Goal: Task Accomplishment & Management: Manage account settings

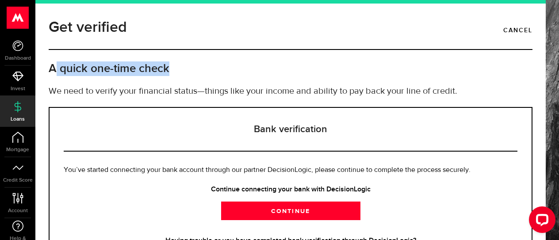
drag, startPoint x: 57, startPoint y: 68, endPoint x: 236, endPoint y: 71, distance: 179.5
click at [236, 71] on h2 "A quick one-time check" at bounding box center [291, 68] width 484 height 15
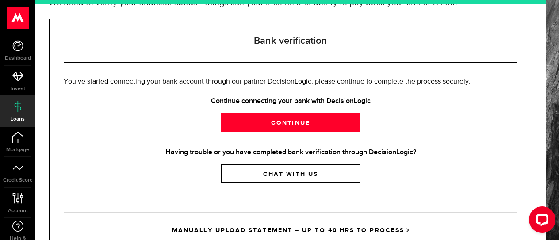
scroll to position [123, 0]
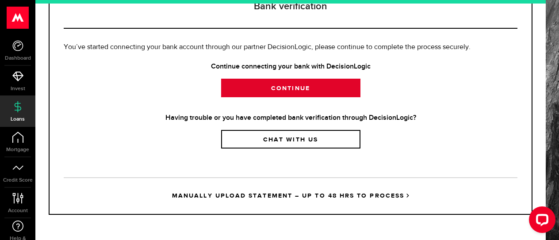
click at [269, 86] on link "Continue" at bounding box center [290, 88] width 139 height 19
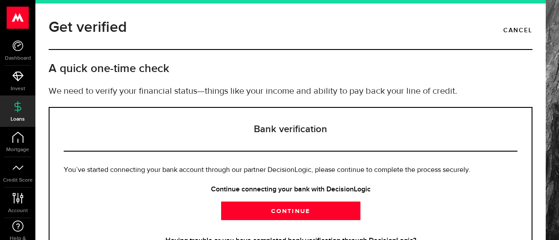
scroll to position [88, 0]
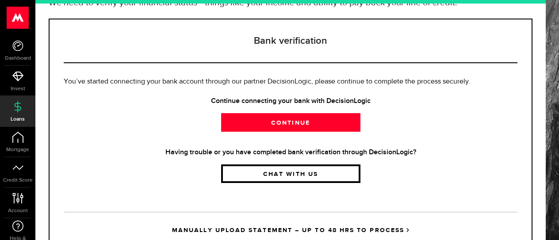
drag, startPoint x: 293, startPoint y: 176, endPoint x: 270, endPoint y: 176, distance: 23.0
click at [293, 175] on link "Chat with us" at bounding box center [290, 173] width 139 height 19
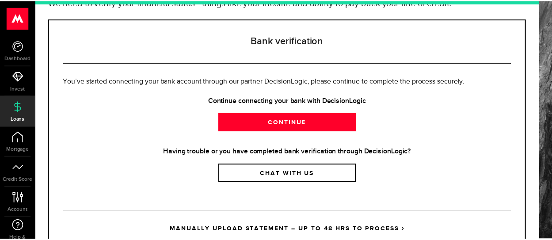
scroll to position [0, 0]
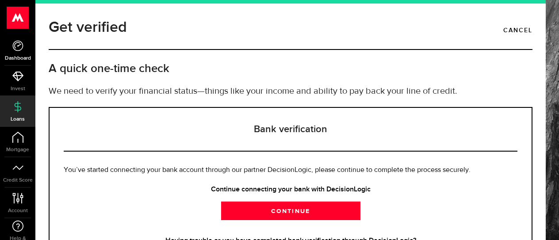
click at [19, 45] on icon at bounding box center [17, 45] width 11 height 11
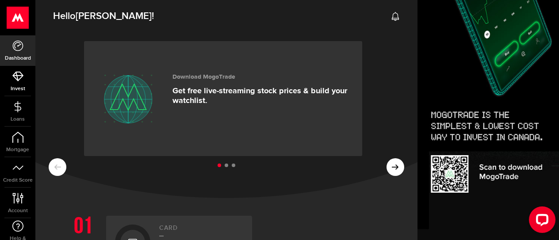
click at [15, 74] on icon at bounding box center [17, 76] width 11 height 11
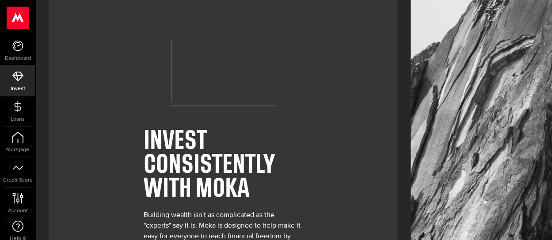
scroll to position [114, 0]
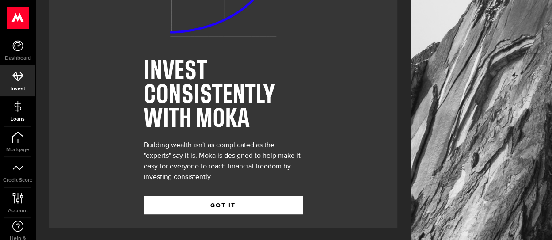
click at [18, 104] on icon at bounding box center [17, 106] width 11 height 11
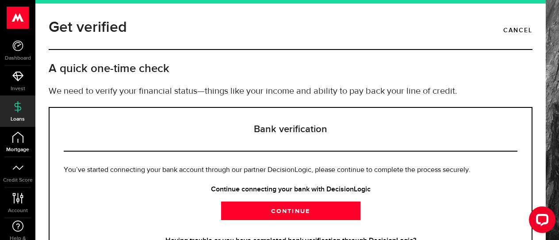
click at [16, 134] on use at bounding box center [17, 137] width 11 height 11
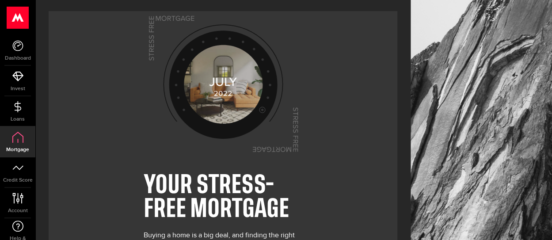
scroll to position [101, 0]
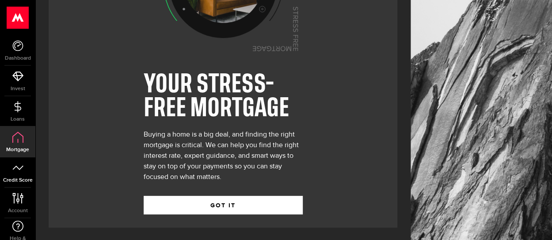
click at [12, 174] on link "Credit Score" at bounding box center [17, 172] width 35 height 30
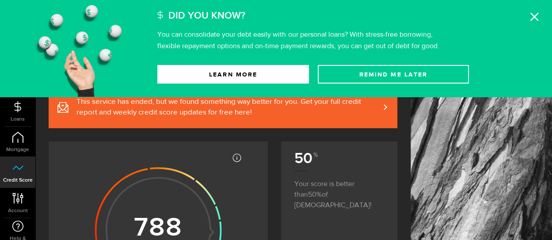
click at [380, 106] on span "This service has ended, but we found something way better for you. Get your ful…" at bounding box center [227, 107] width 303 height 21
